Goal: Information Seeking & Learning: Learn about a topic

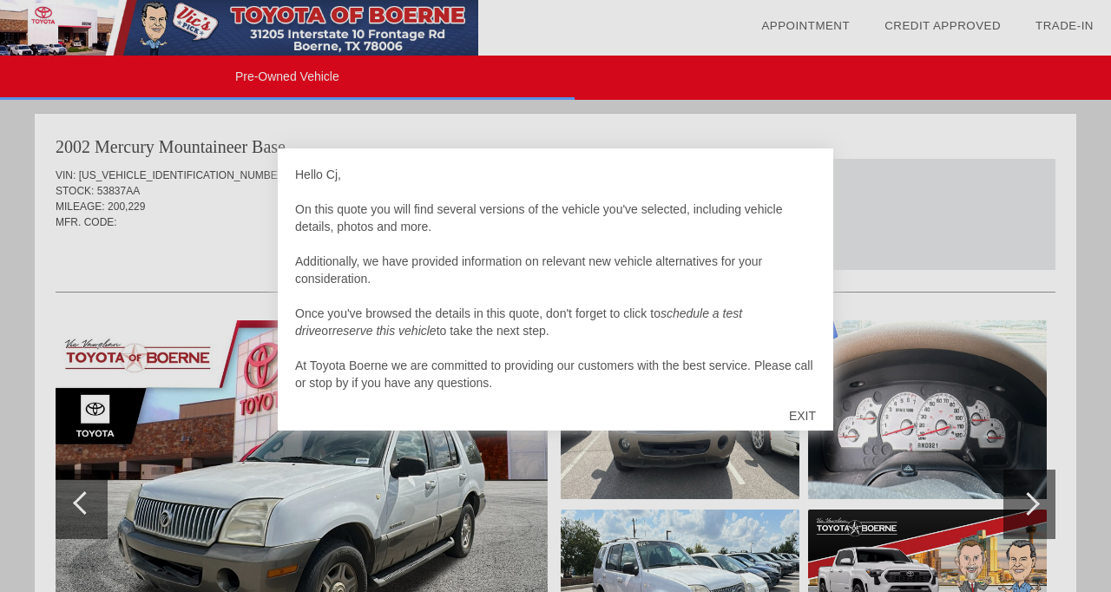
scroll to position [2486, 0]
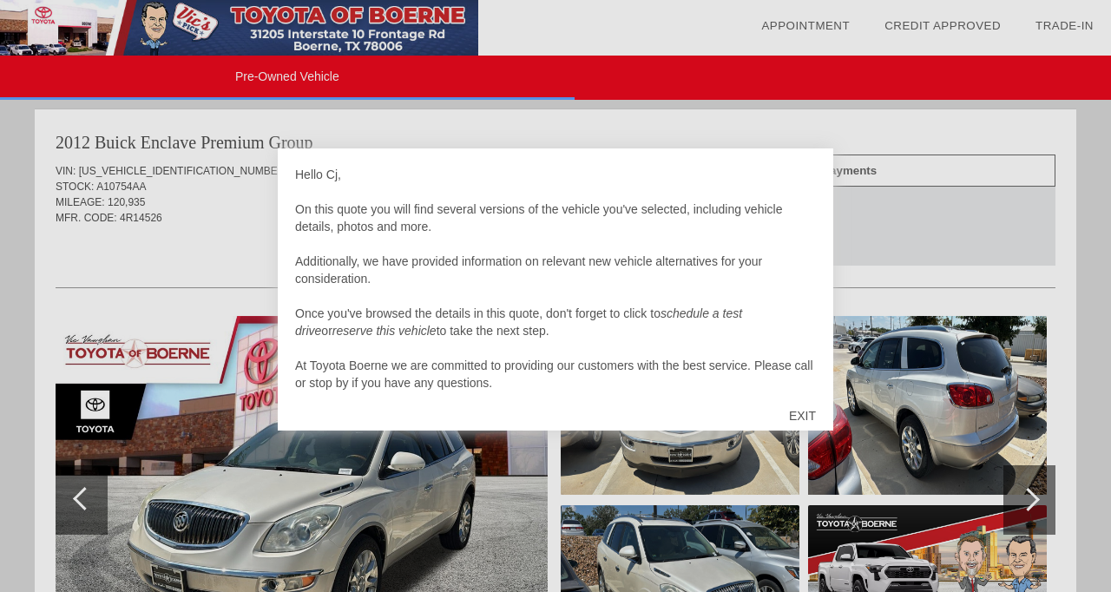
click at [803, 411] on div "EXIT" at bounding box center [803, 416] width 62 height 52
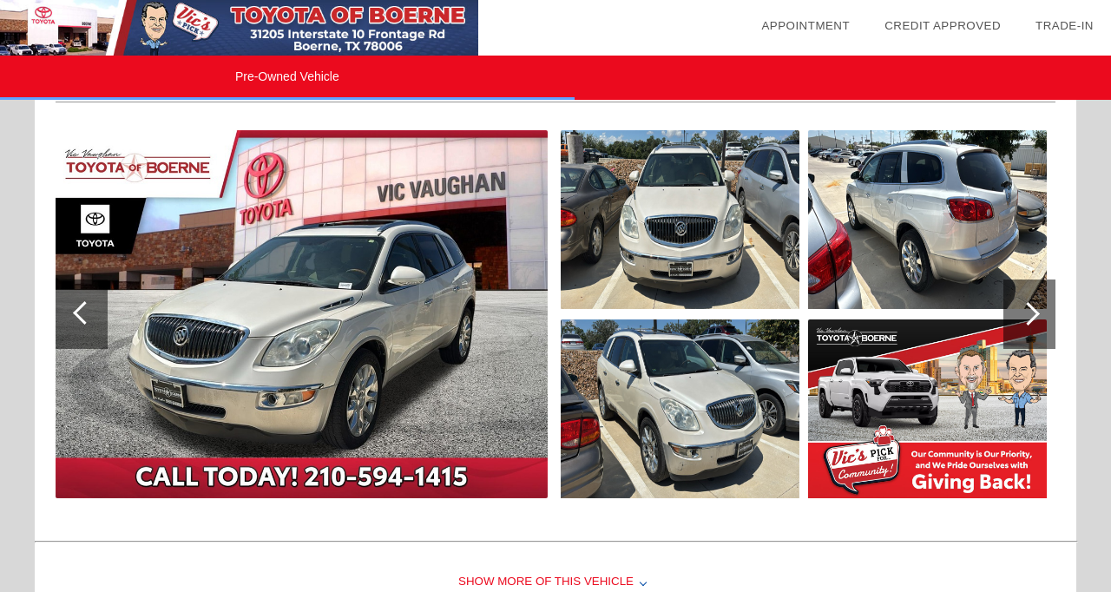
scroll to position [2673, 0]
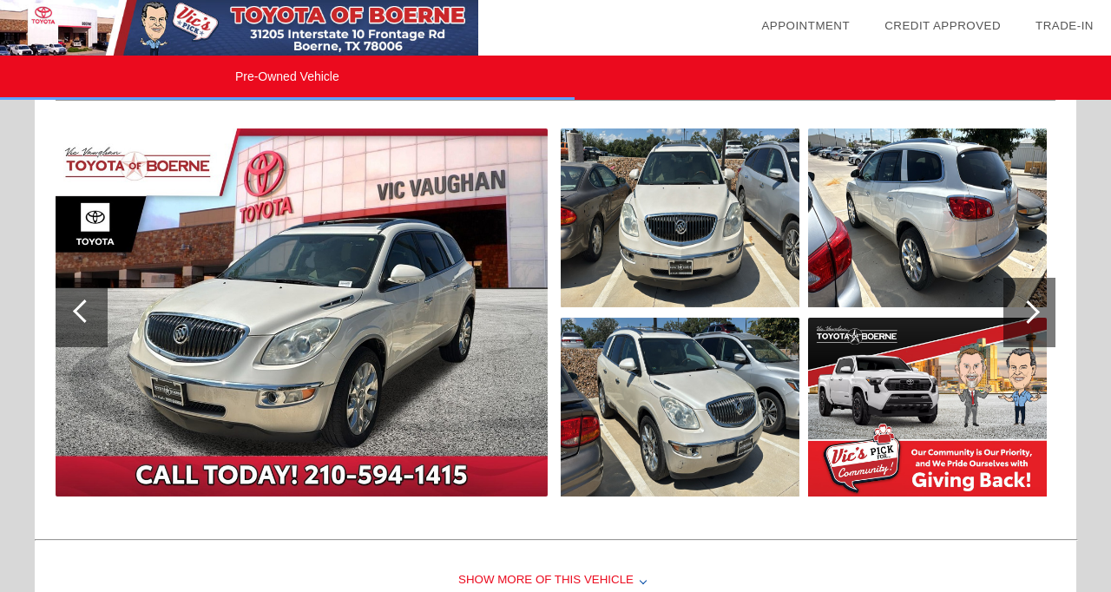
click at [413, 330] on img at bounding box center [302, 312] width 492 height 368
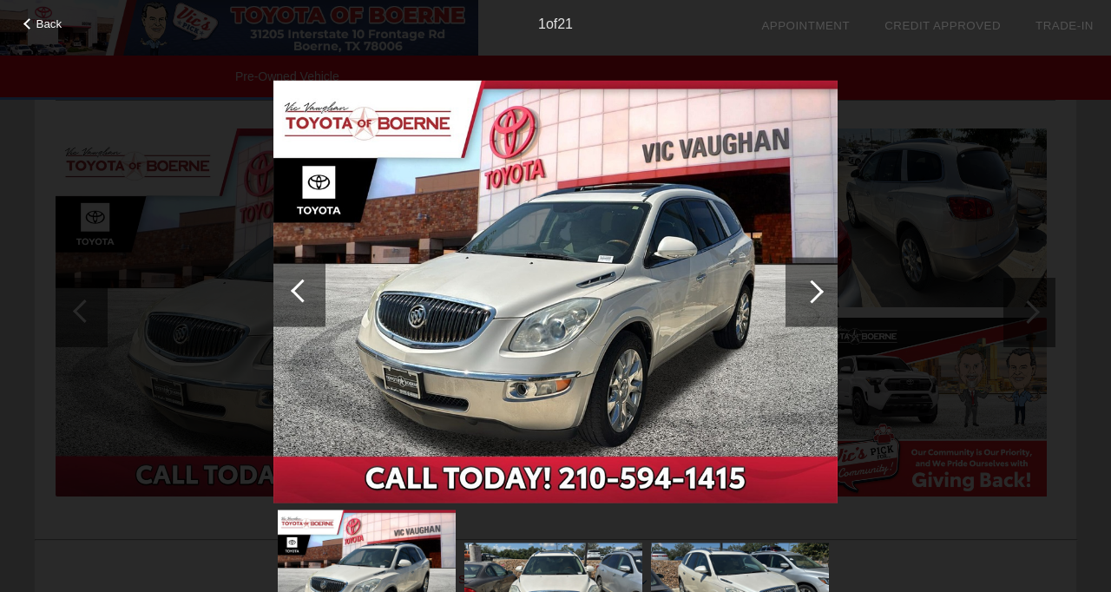
click at [812, 298] on div at bounding box center [811, 291] width 23 height 23
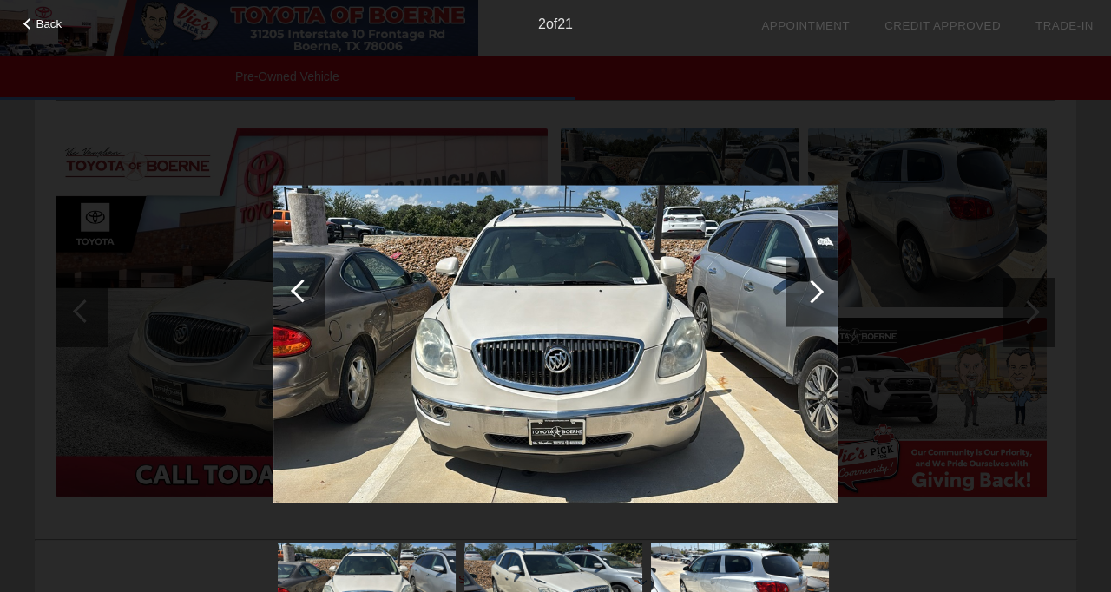
click at [810, 293] on div at bounding box center [811, 291] width 23 height 23
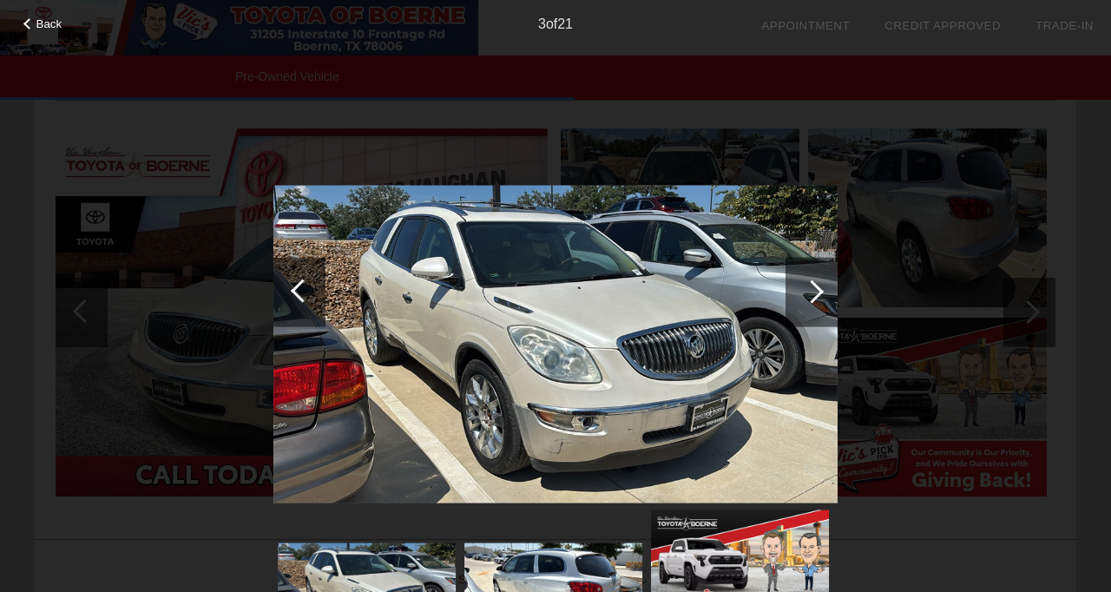
click at [822, 287] on div at bounding box center [812, 291] width 52 height 69
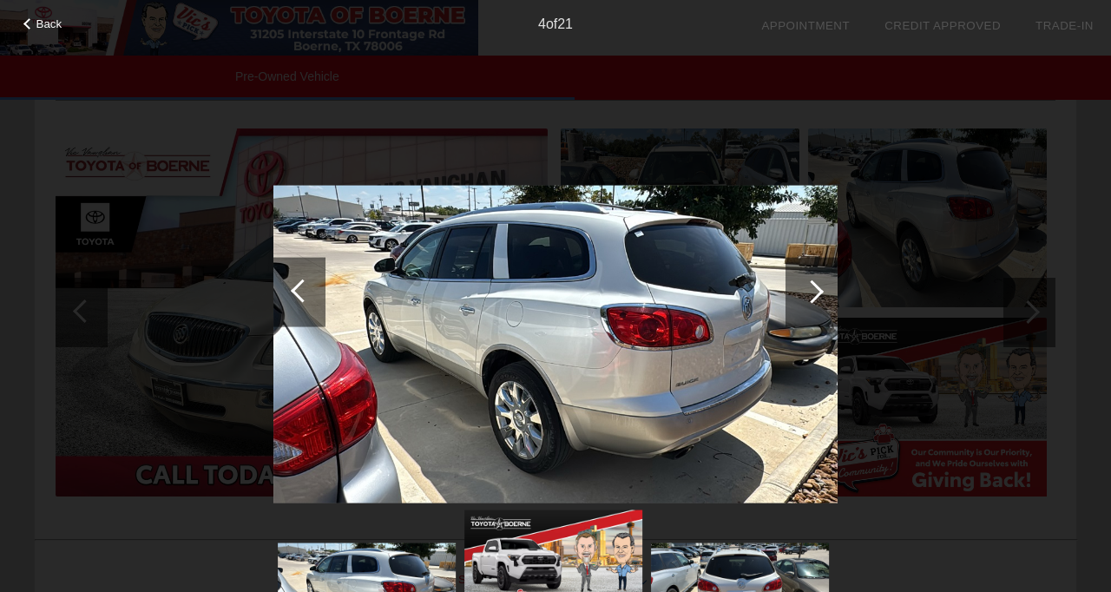
click at [813, 290] on div at bounding box center [811, 291] width 23 height 23
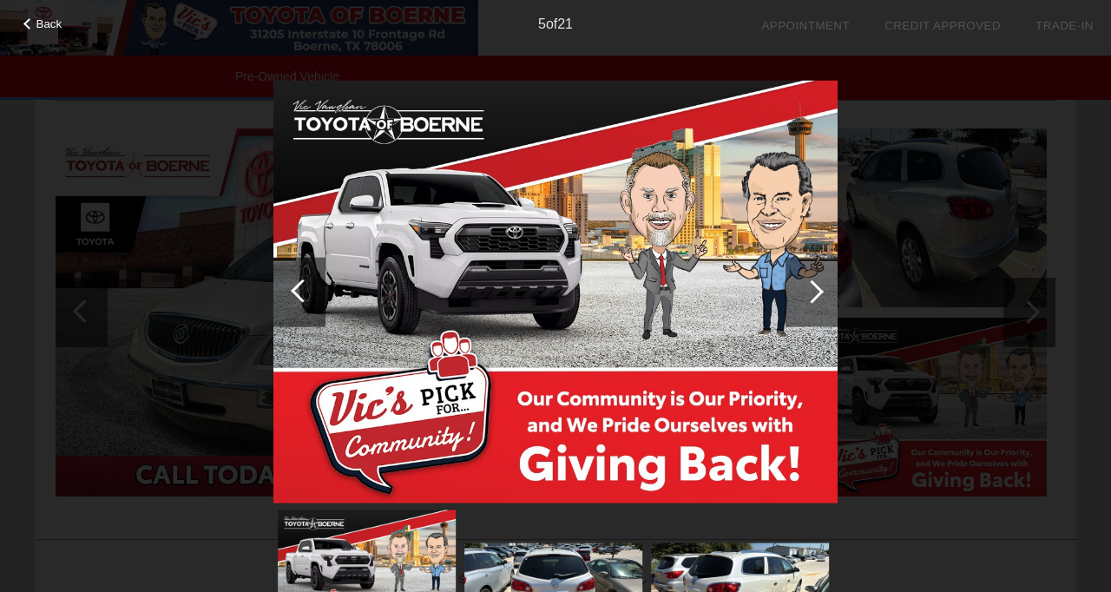
click at [813, 290] on div at bounding box center [811, 291] width 23 height 23
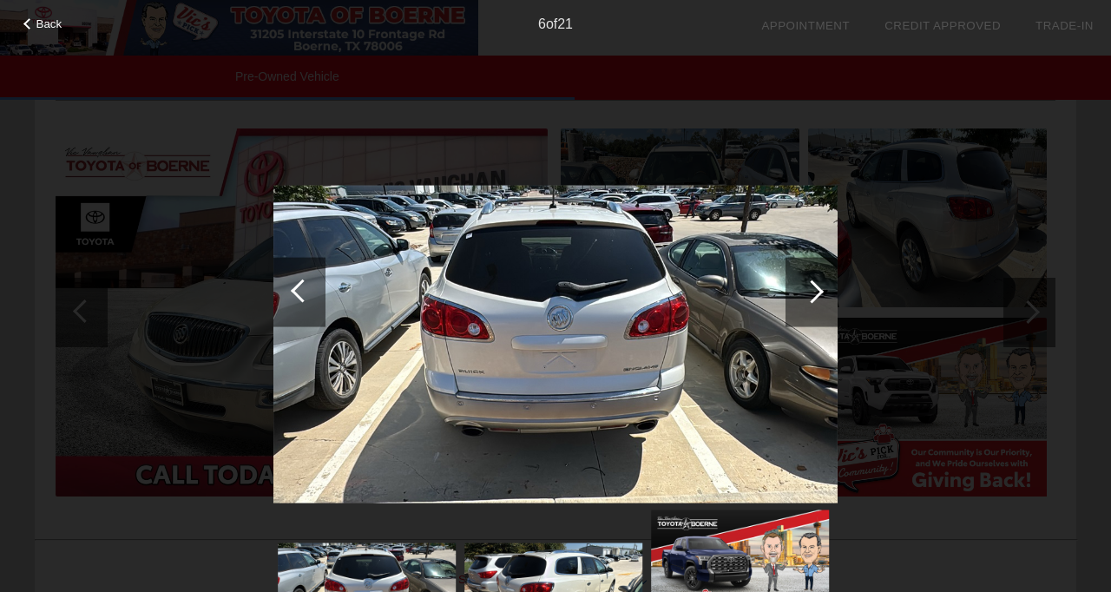
click at [813, 290] on div at bounding box center [811, 291] width 23 height 23
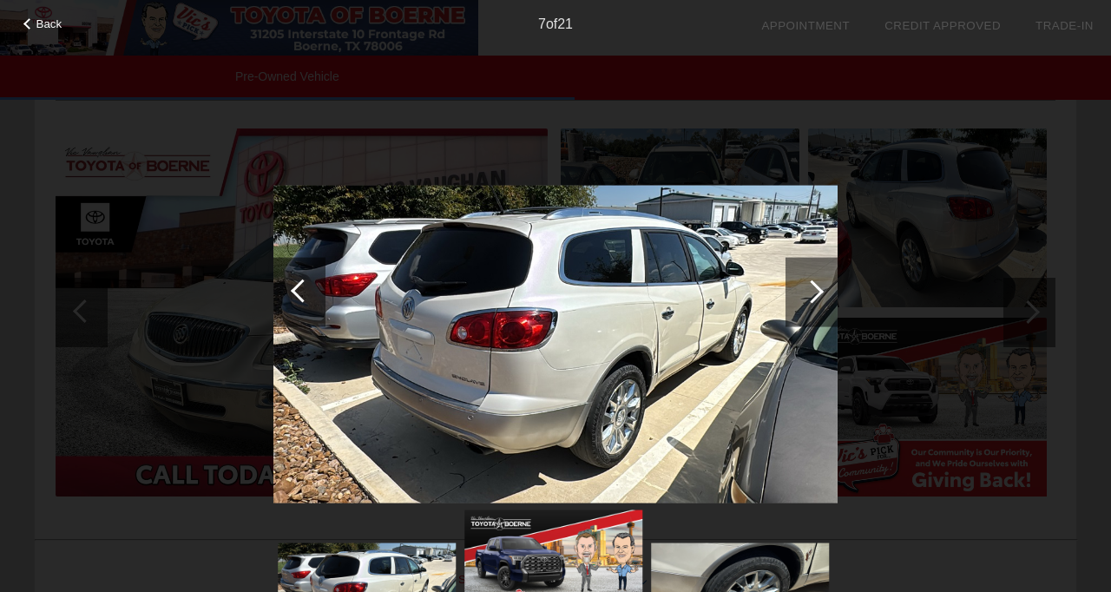
click at [813, 292] on div at bounding box center [811, 291] width 23 height 23
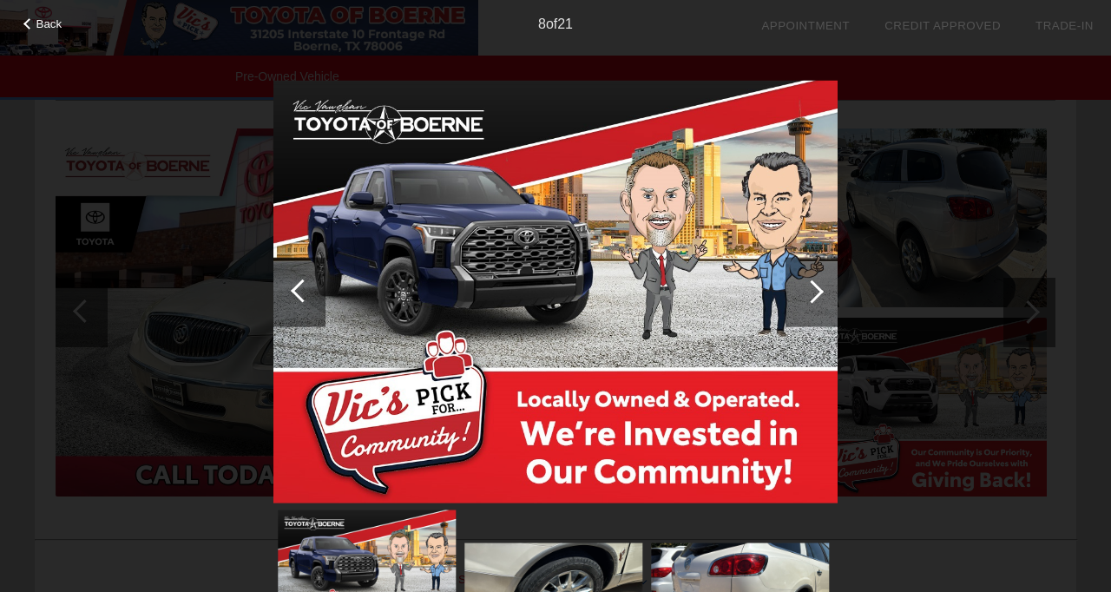
click at [813, 292] on div at bounding box center [811, 291] width 23 height 23
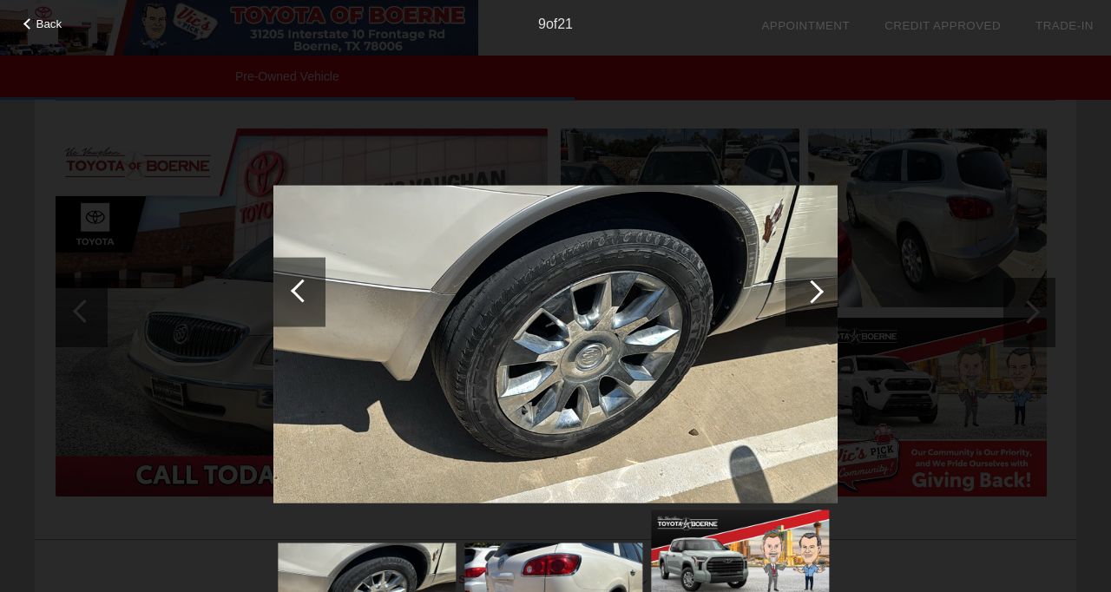
click at [811, 289] on div at bounding box center [811, 291] width 23 height 23
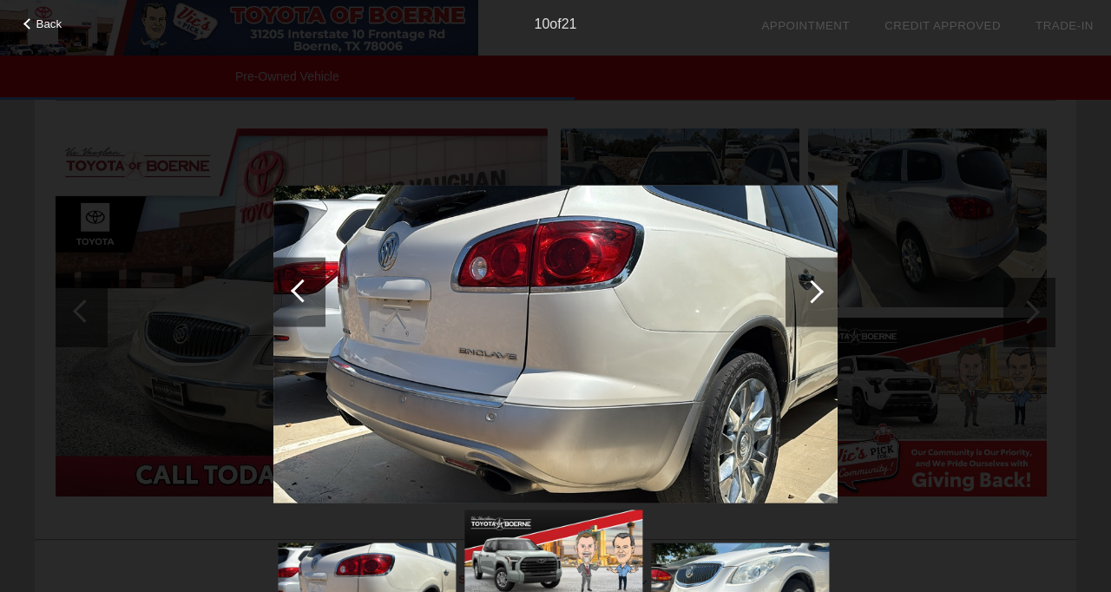
click at [818, 291] on div at bounding box center [811, 291] width 23 height 23
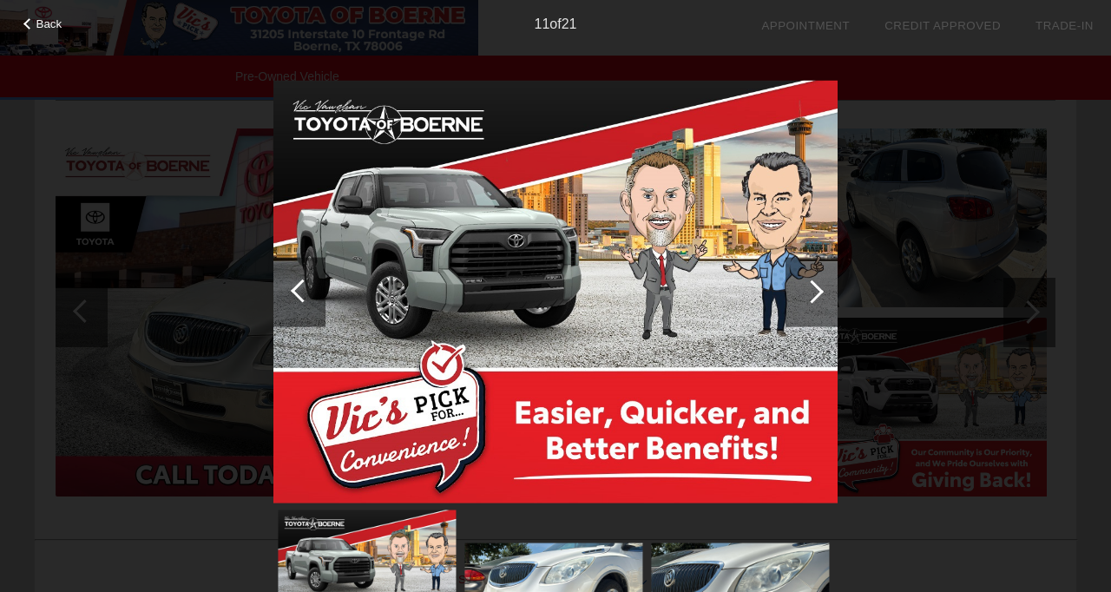
click at [818, 291] on div at bounding box center [811, 291] width 23 height 23
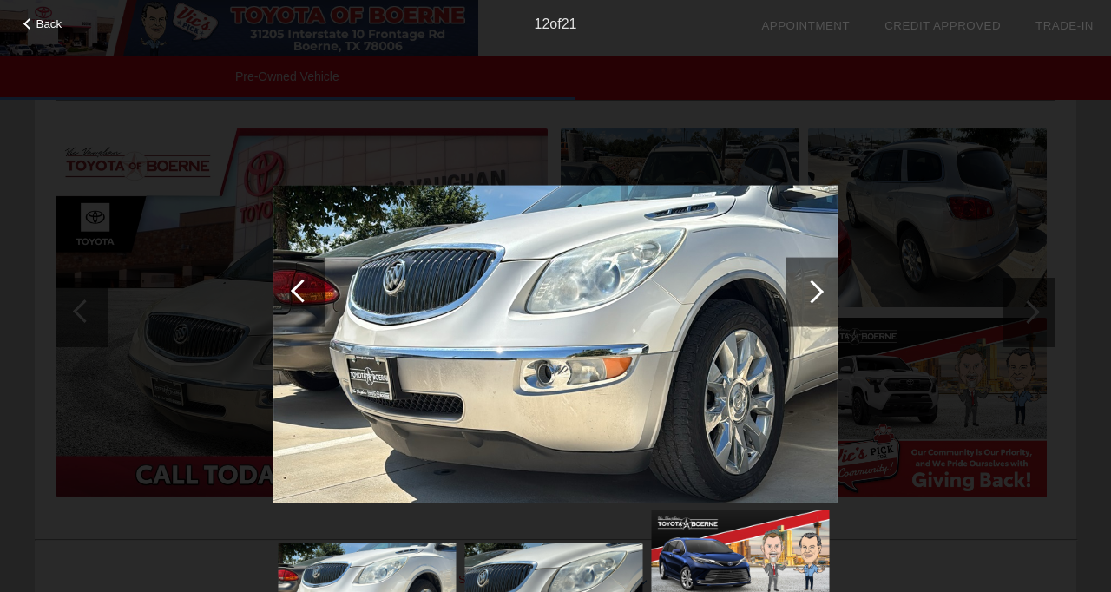
click at [818, 292] on div at bounding box center [811, 291] width 23 height 23
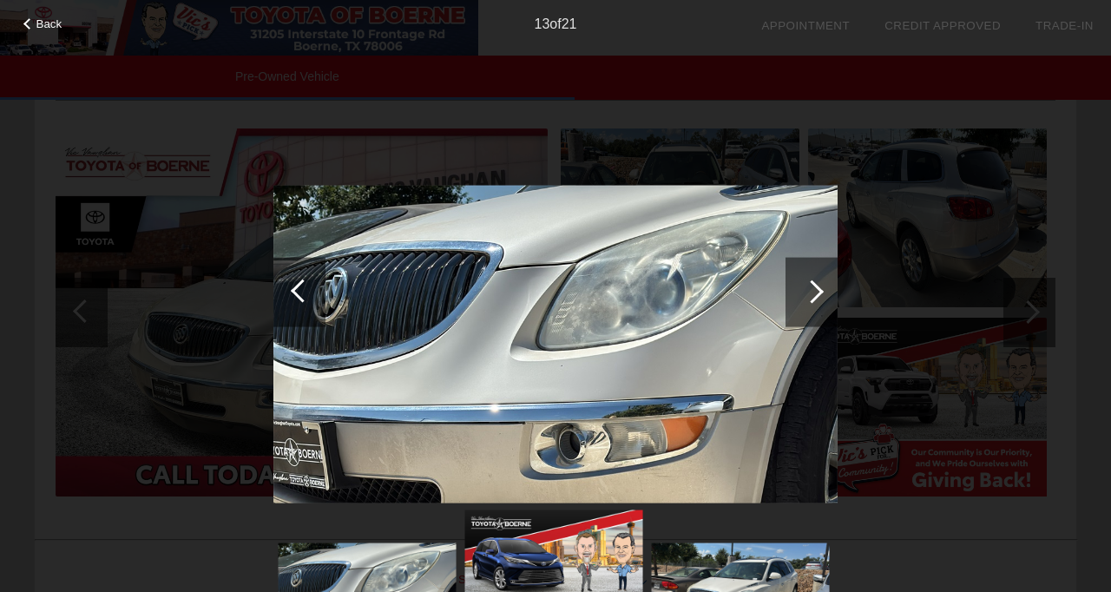
click at [818, 293] on div at bounding box center [811, 291] width 23 height 23
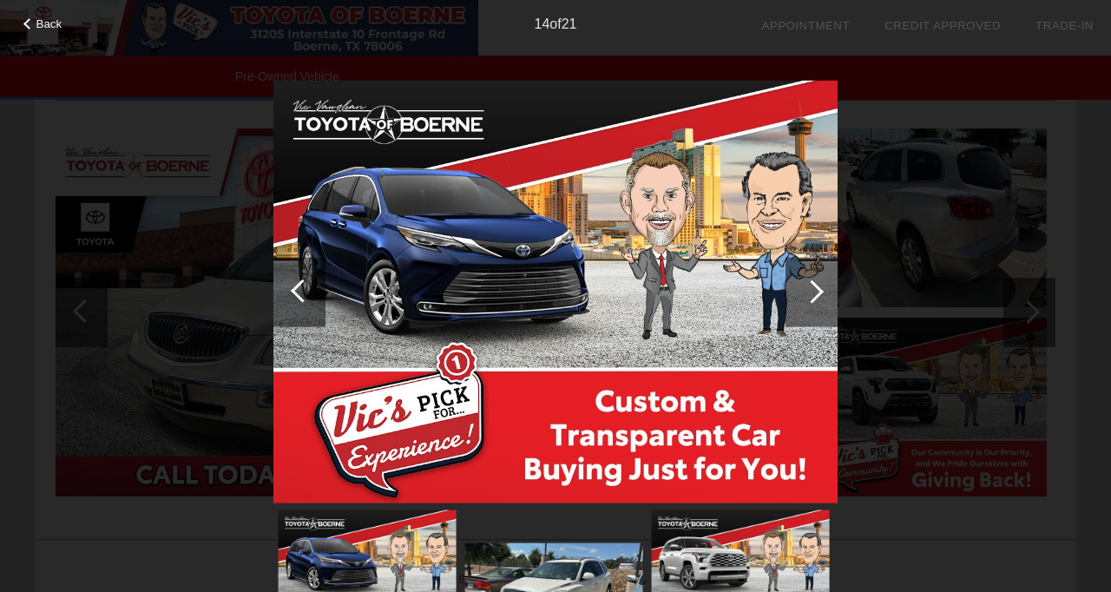
click at [818, 293] on div at bounding box center [811, 291] width 23 height 23
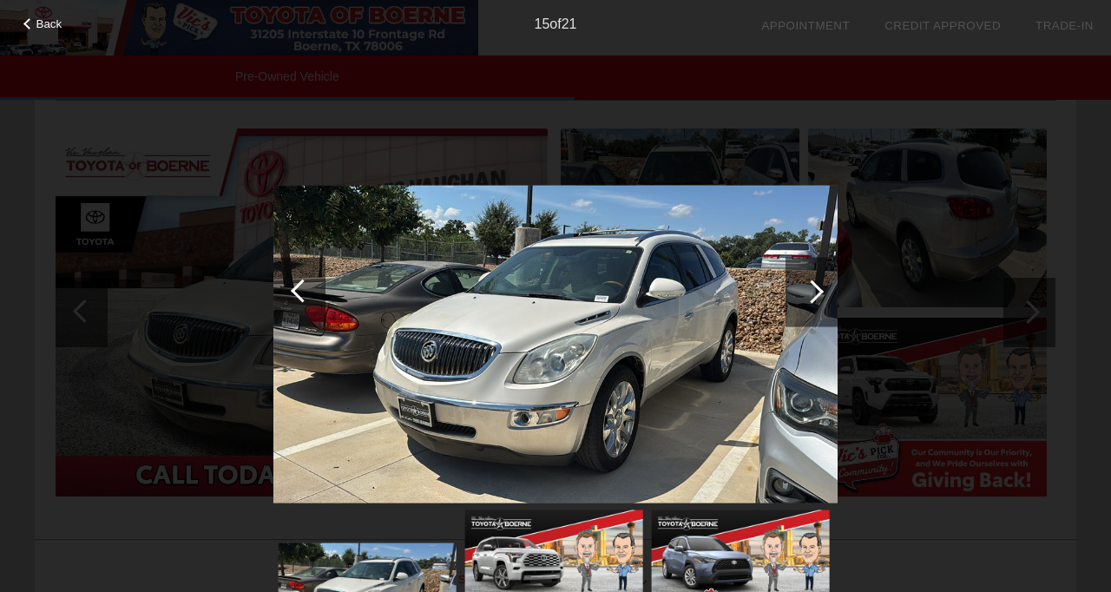
click at [818, 293] on div at bounding box center [811, 291] width 23 height 23
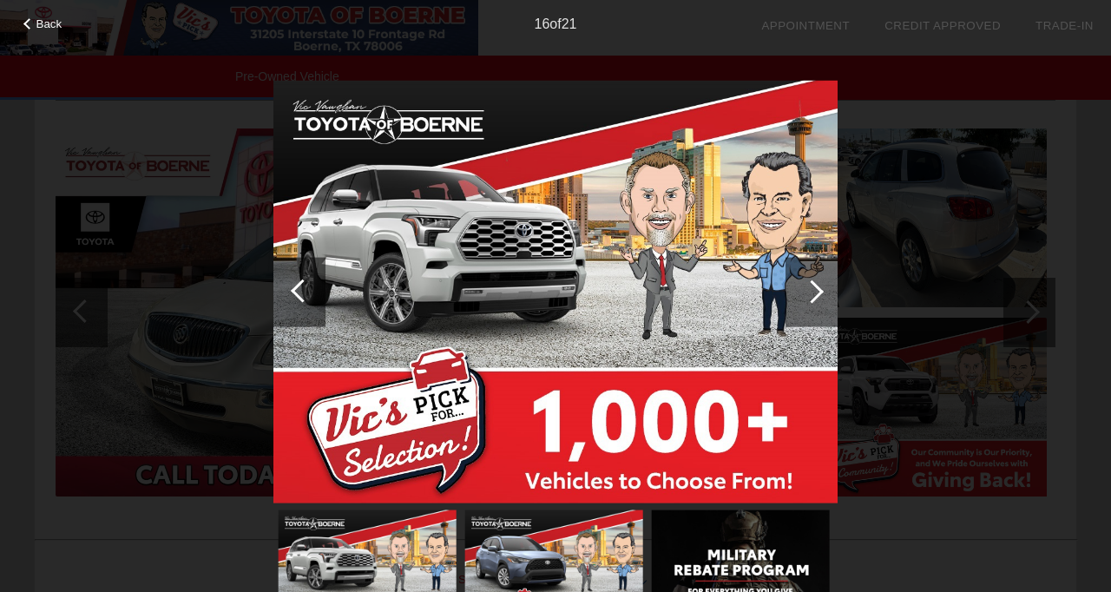
click at [818, 293] on div at bounding box center [811, 291] width 23 height 23
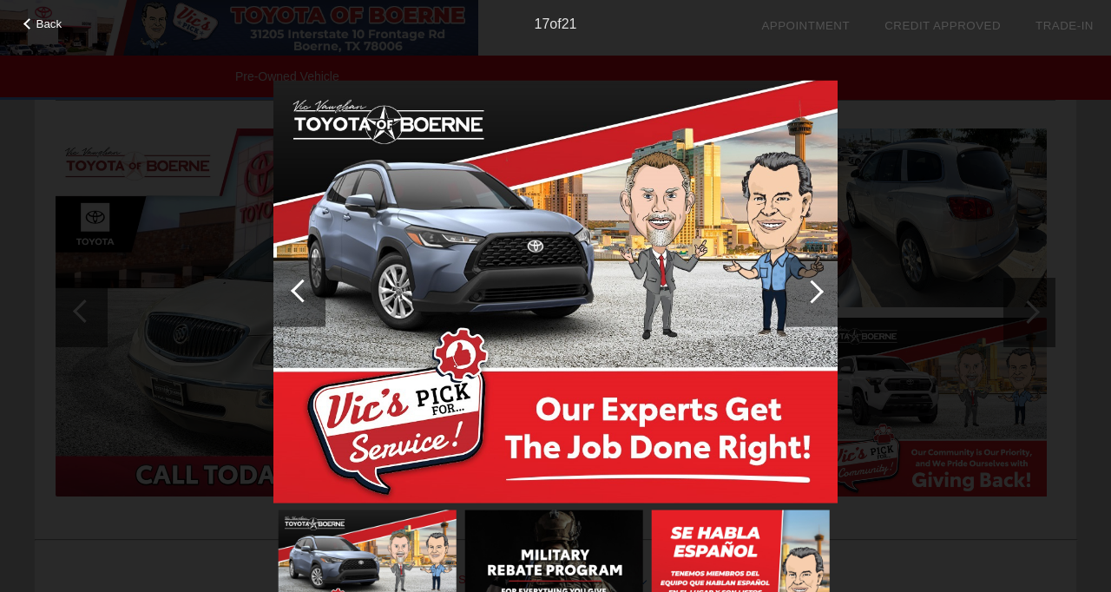
click at [818, 293] on div at bounding box center [811, 291] width 23 height 23
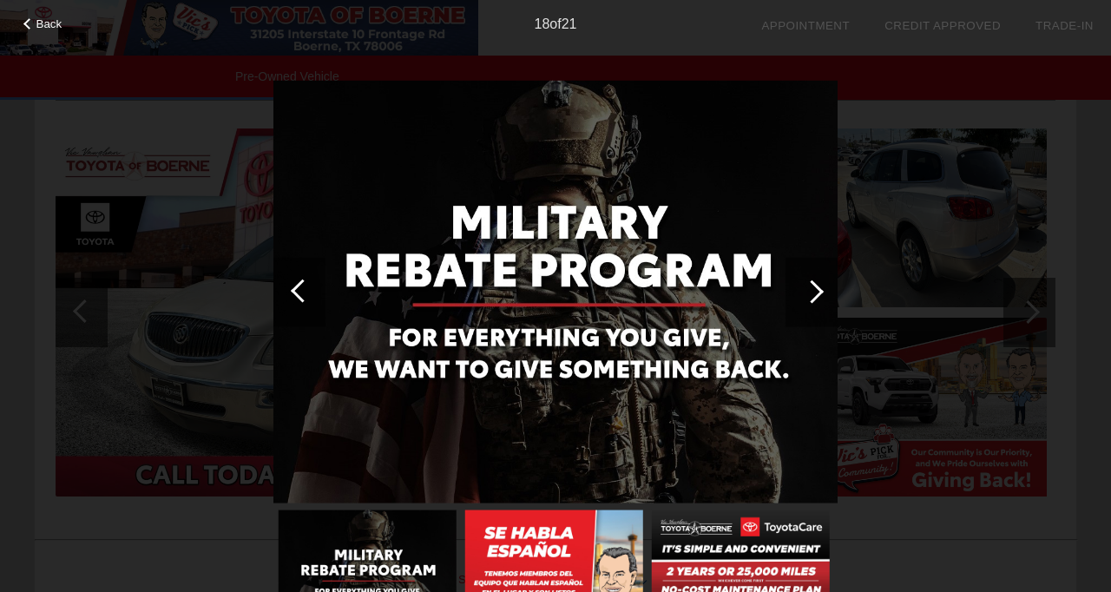
click at [818, 293] on div at bounding box center [811, 291] width 23 height 23
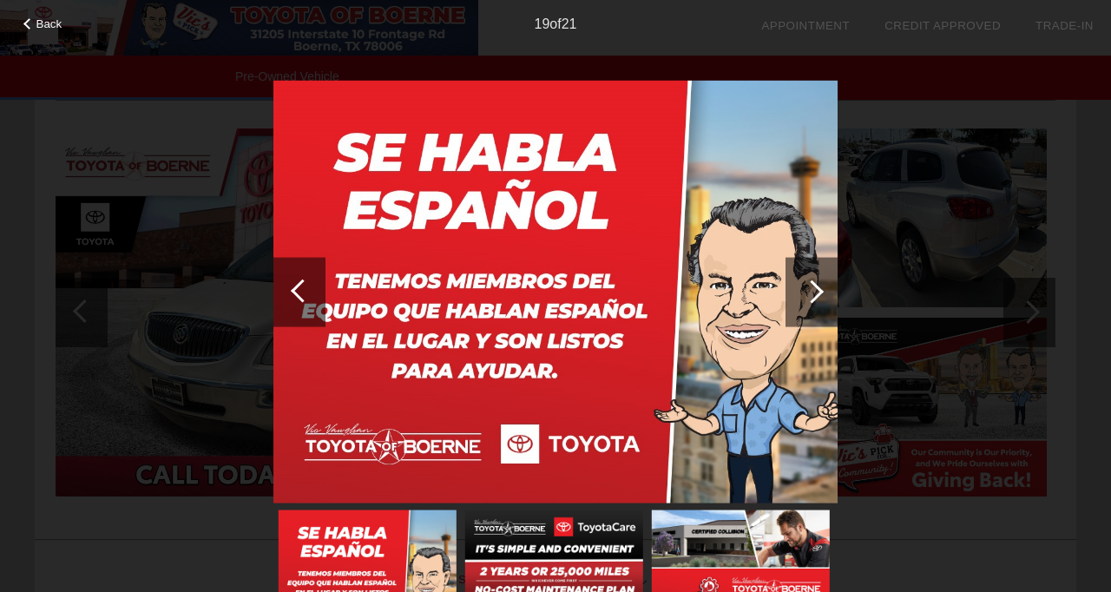
click at [30, 24] on div at bounding box center [28, 23] width 11 height 11
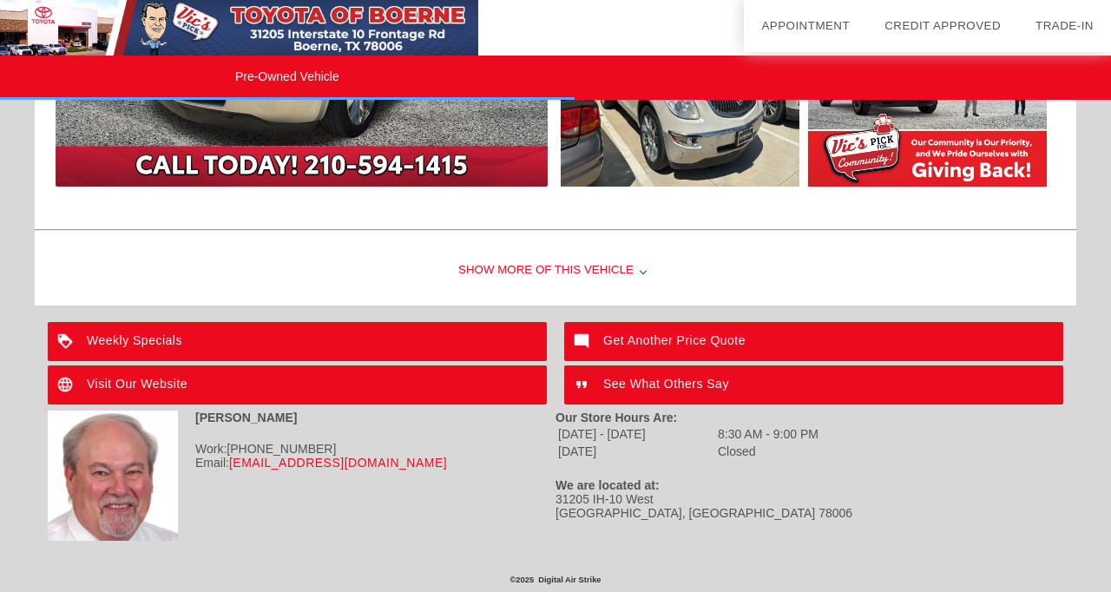
scroll to position [2984, 0]
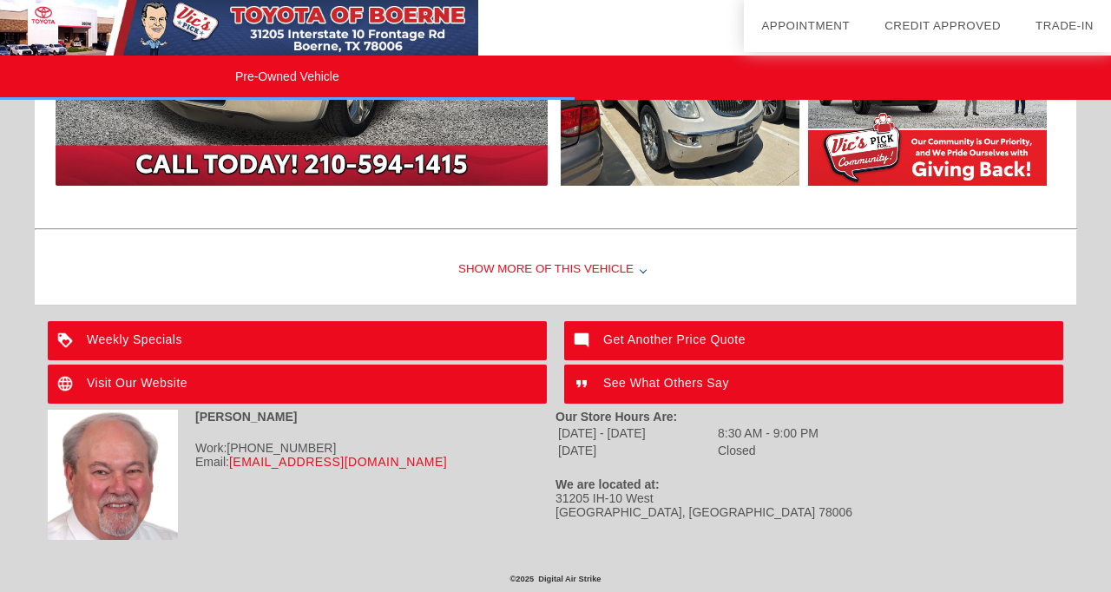
click at [524, 270] on div "Show More of this Vehicle" at bounding box center [556, 269] width 1042 height 69
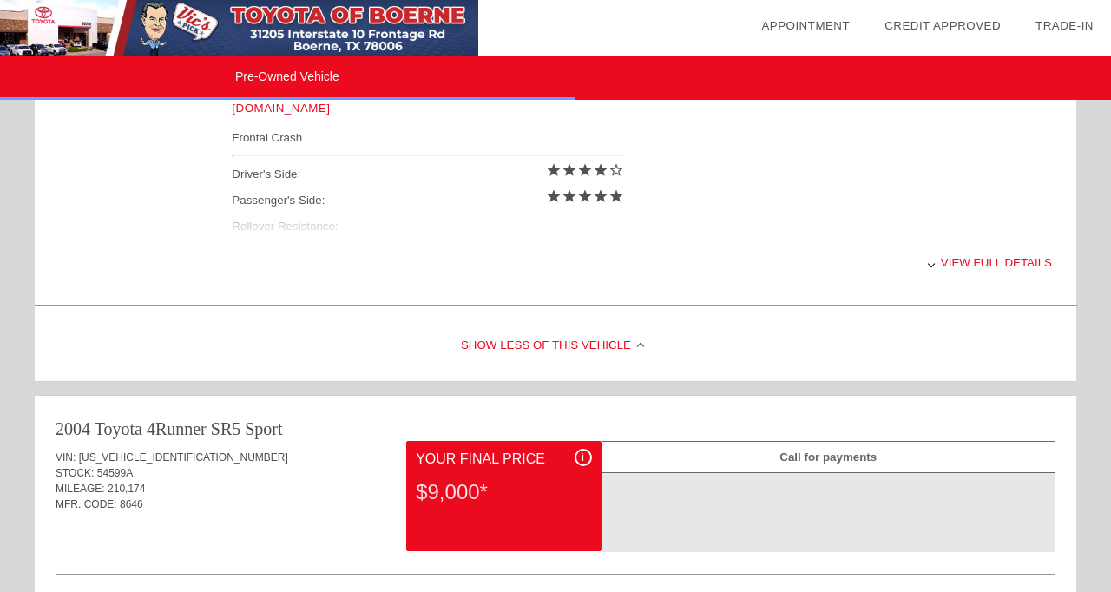
scroll to position [638, 0]
